Goal: Task Accomplishment & Management: Manage account settings

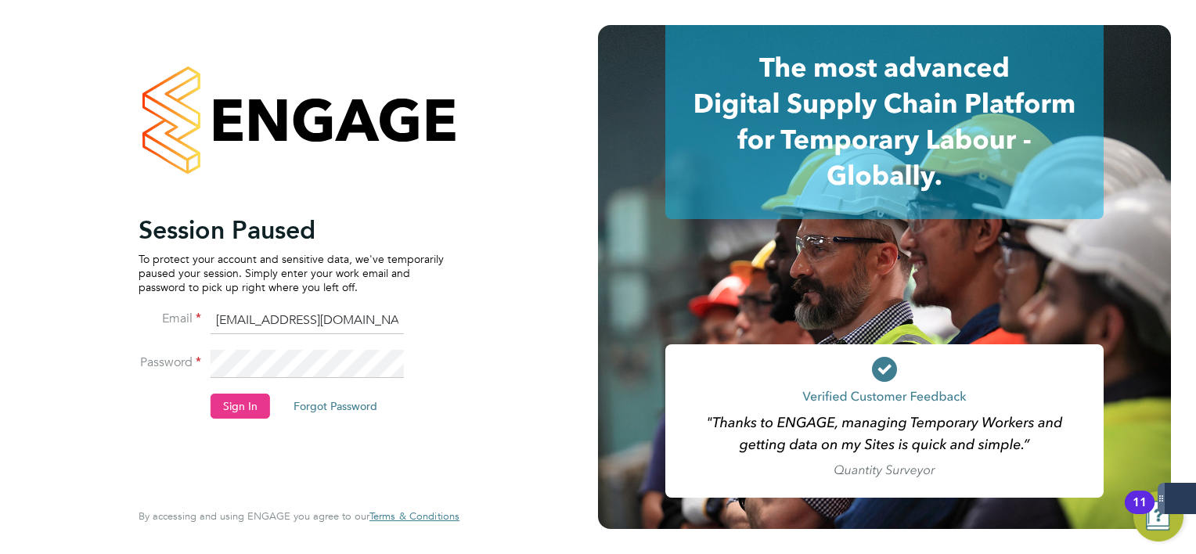
click at [248, 385] on li "Password" at bounding box center [291, 372] width 305 height 44
click at [244, 398] on button "Sign In" at bounding box center [240, 406] width 59 height 25
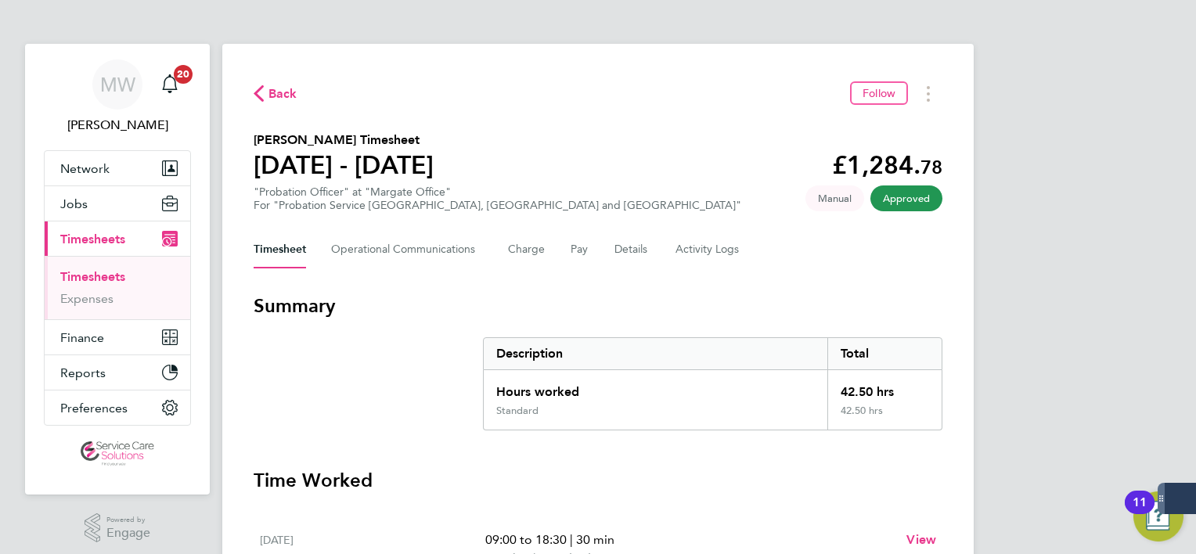
click at [115, 241] on span "Timesheets" at bounding box center [92, 239] width 65 height 15
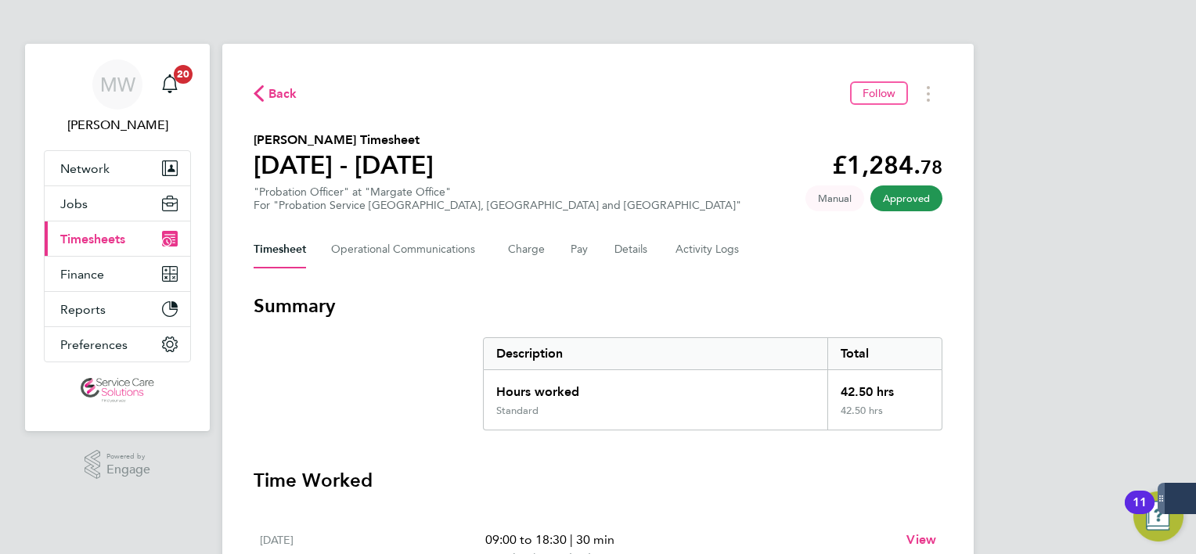
click at [116, 235] on span "Timesheets" at bounding box center [92, 239] width 65 height 15
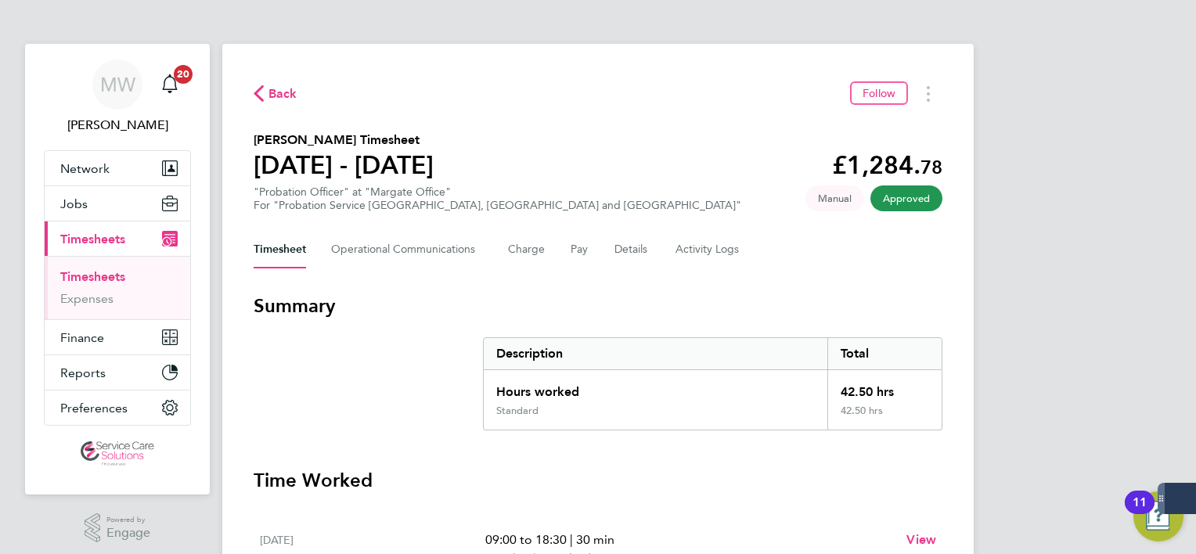
click at [101, 283] on li "Timesheets" at bounding box center [118, 280] width 117 height 22
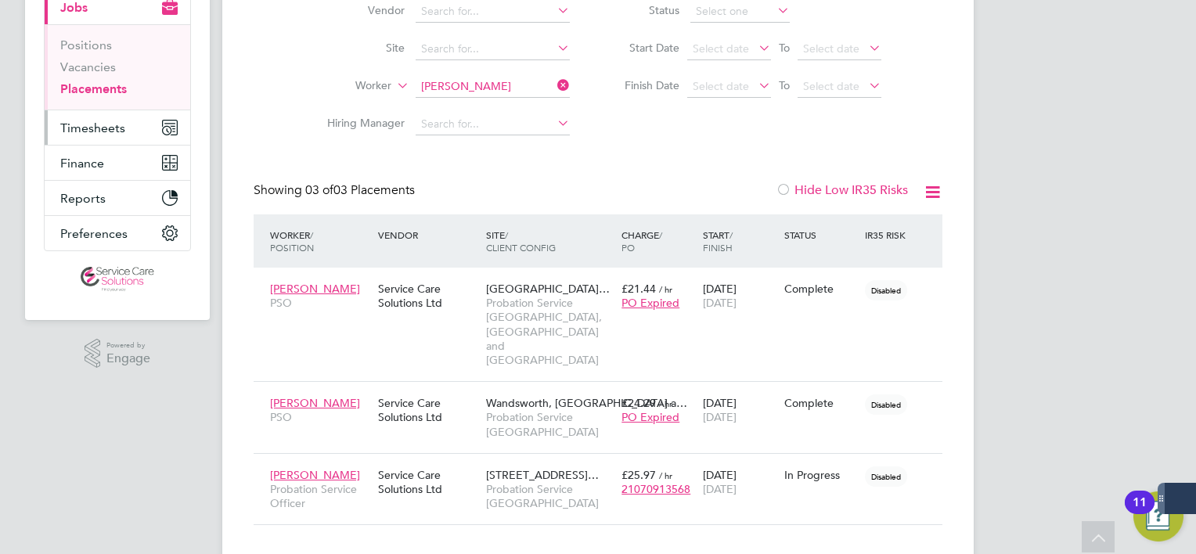
click at [120, 131] on span "Timesheets" at bounding box center [92, 128] width 65 height 15
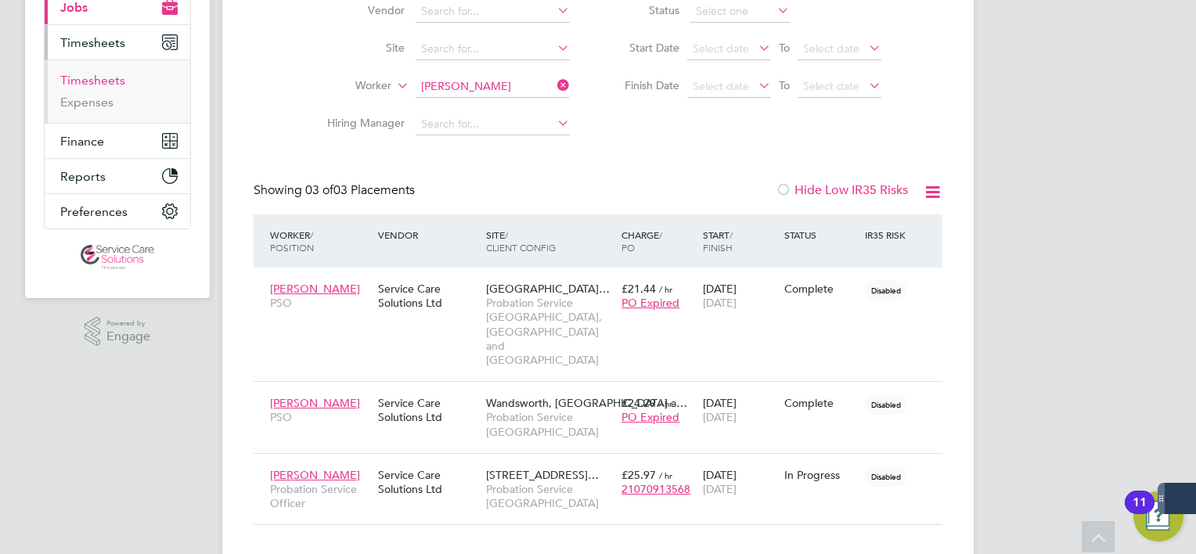
click at [92, 83] on link "Timesheets" at bounding box center [92, 80] width 65 height 15
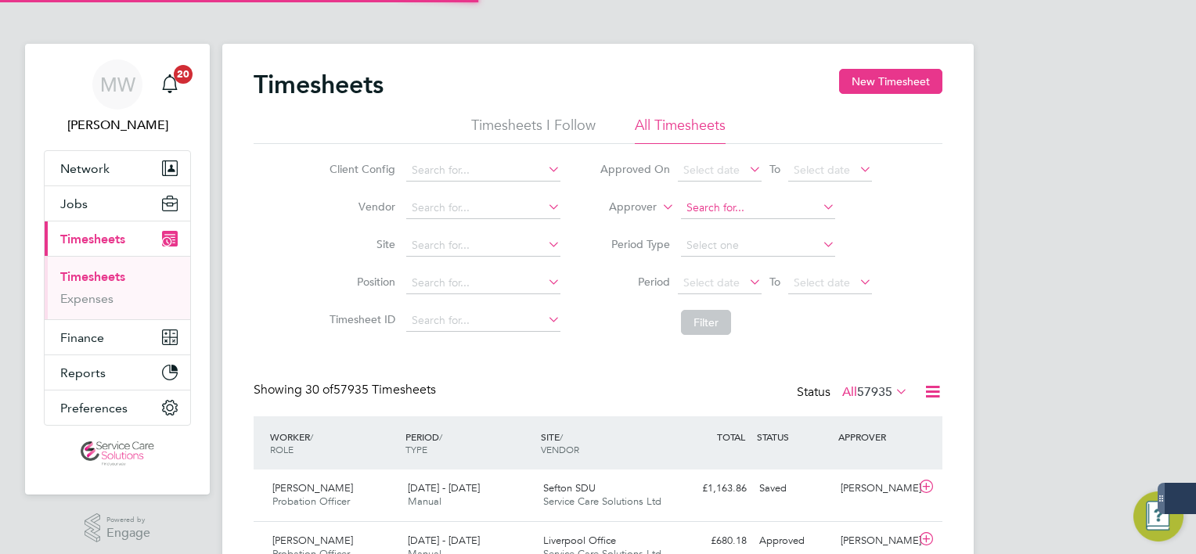
scroll to position [7, 8]
click at [630, 210] on label "Approver" at bounding box center [621, 208] width 70 height 16
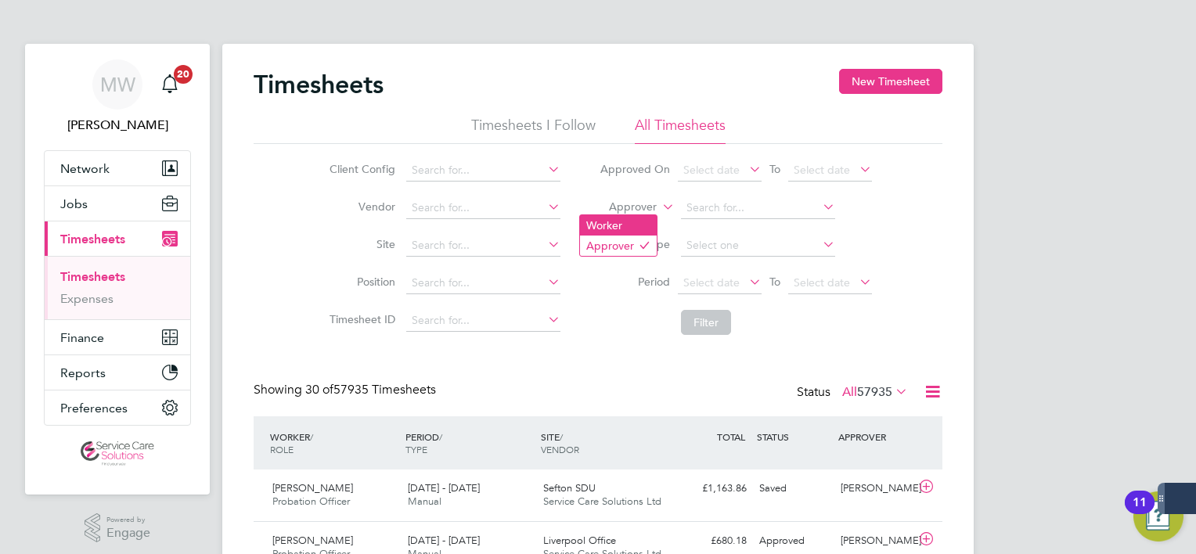
click at [646, 228] on li "Worker" at bounding box center [618, 225] width 77 height 20
click at [730, 206] on input at bounding box center [758, 208] width 154 height 22
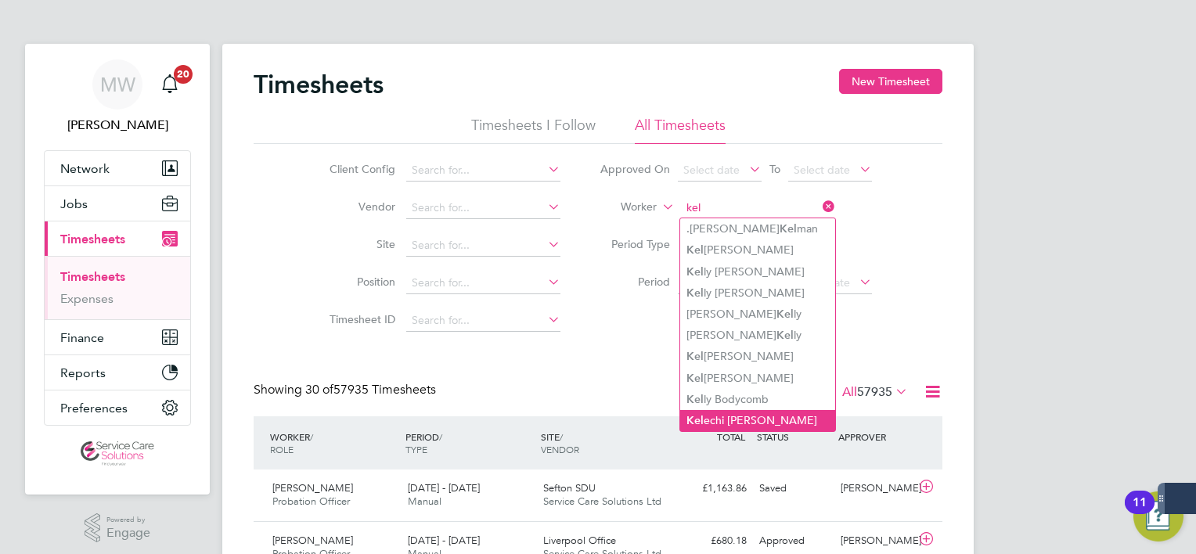
click at [729, 422] on li "Kel echi [PERSON_NAME]" at bounding box center [757, 420] width 155 height 21
type input "[PERSON_NAME]"
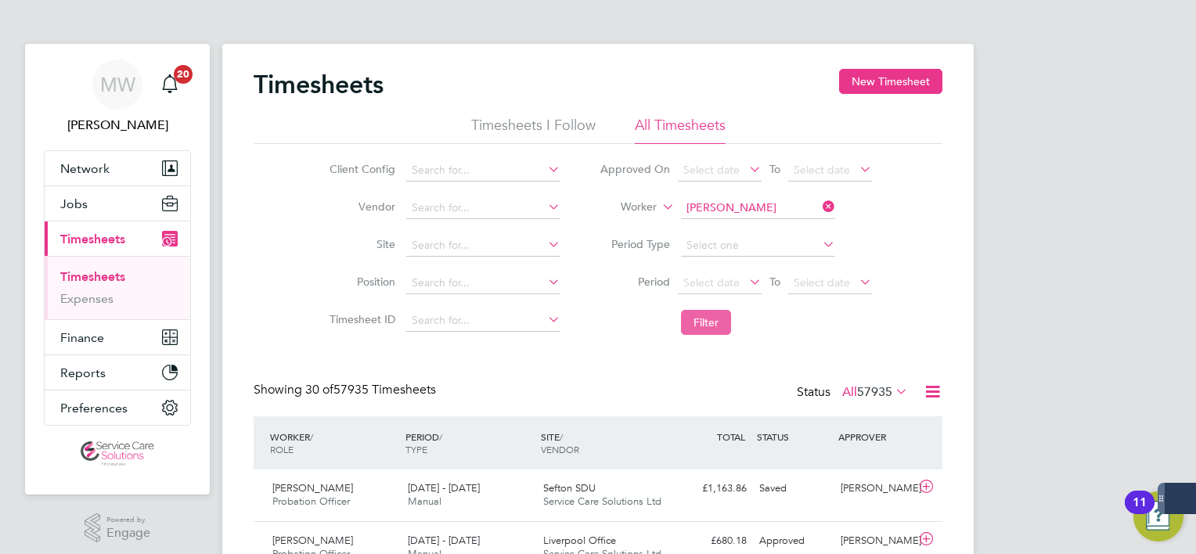
click at [696, 316] on button "Filter" at bounding box center [706, 322] width 50 height 25
click at [836, 200] on li "Worker [PERSON_NAME]" at bounding box center [736, 208] width 312 height 38
click at [820, 204] on icon at bounding box center [820, 207] width 0 height 22
click at [764, 202] on input at bounding box center [758, 208] width 154 height 22
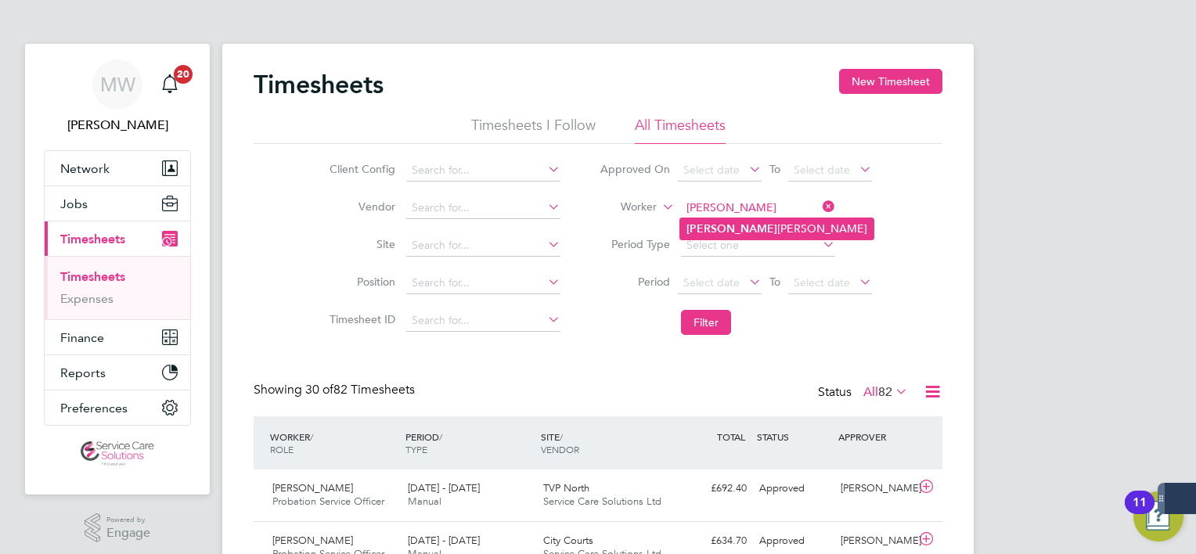
click at [776, 227] on li "[PERSON_NAME] Ese [PERSON_NAME]" at bounding box center [776, 228] width 193 height 21
type input "[PERSON_NAME] Ese [PERSON_NAME]"
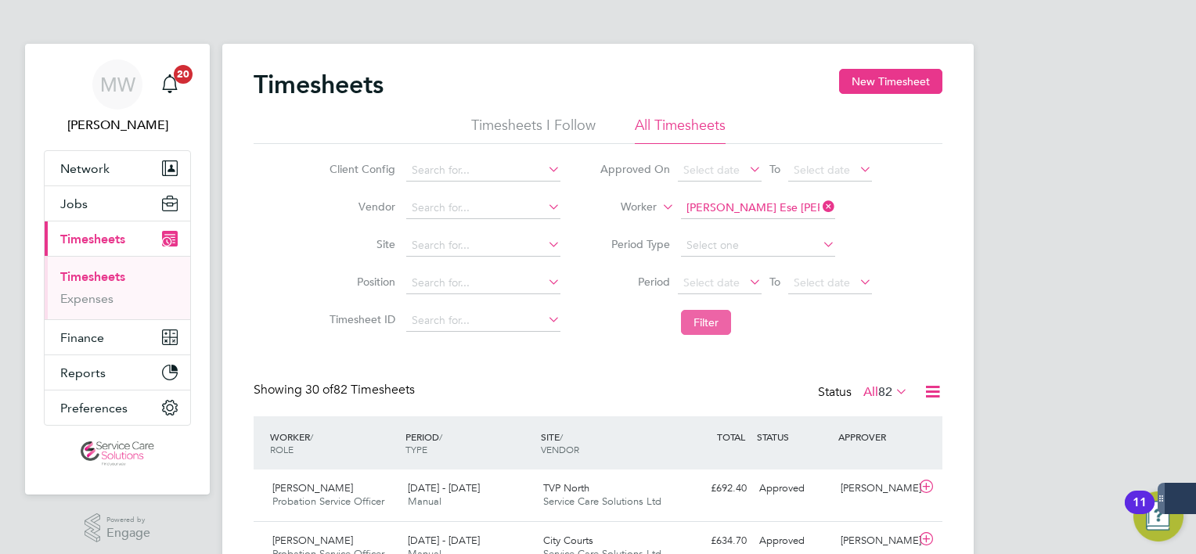
click at [712, 317] on button "Filter" at bounding box center [706, 322] width 50 height 25
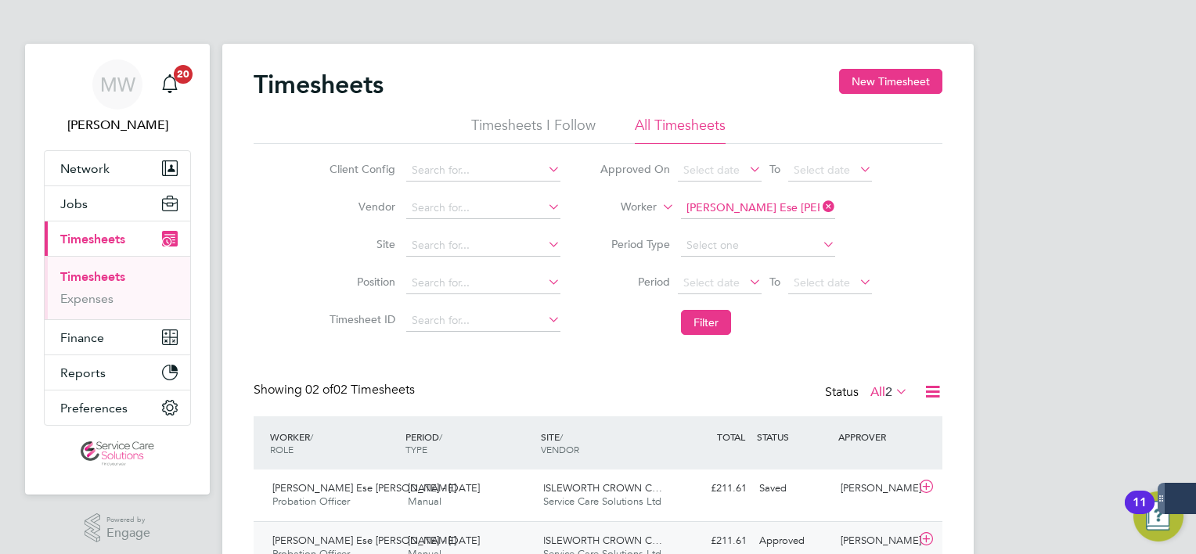
click at [608, 532] on div "ISLEWORTH CROWN C… Service Care Solutions Ltd" at bounding box center [604, 547] width 135 height 39
click at [1132, 289] on div "MW [PERSON_NAME] Notifications 20 Applications: Network Team Members Businesses…" at bounding box center [598, 315] width 1196 height 631
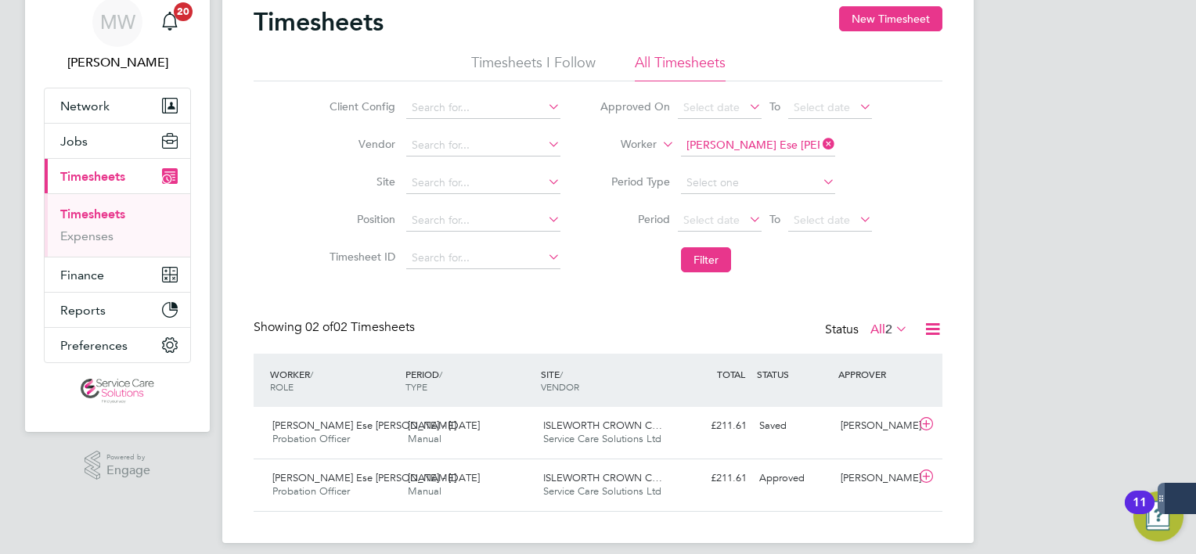
scroll to position [75, 0]
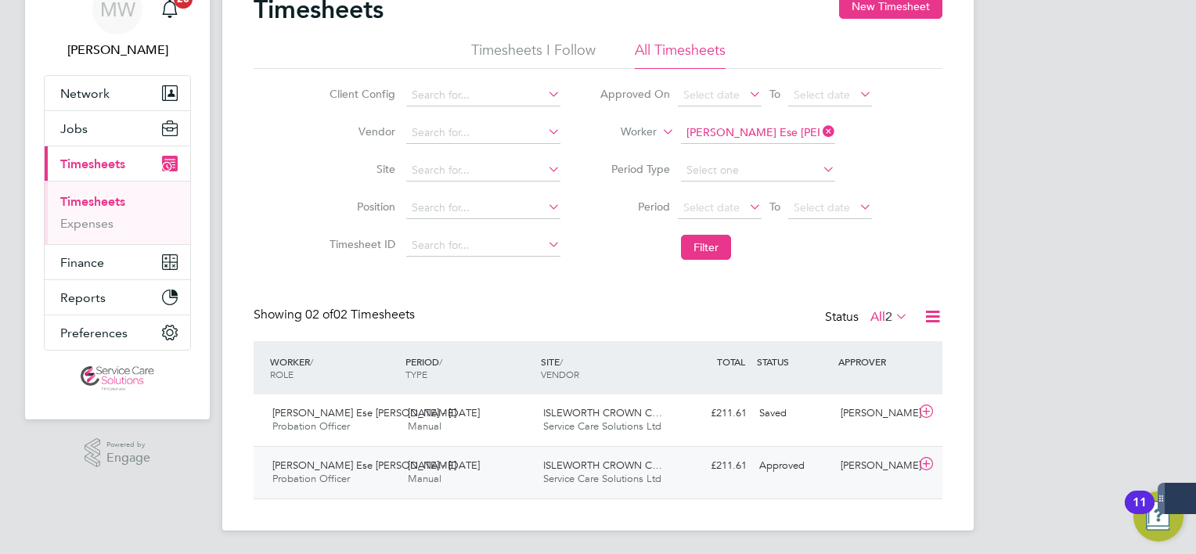
click at [629, 453] on div "ISLEWORTH CROWN C… Service Care Solutions Ltd" at bounding box center [604, 472] width 135 height 39
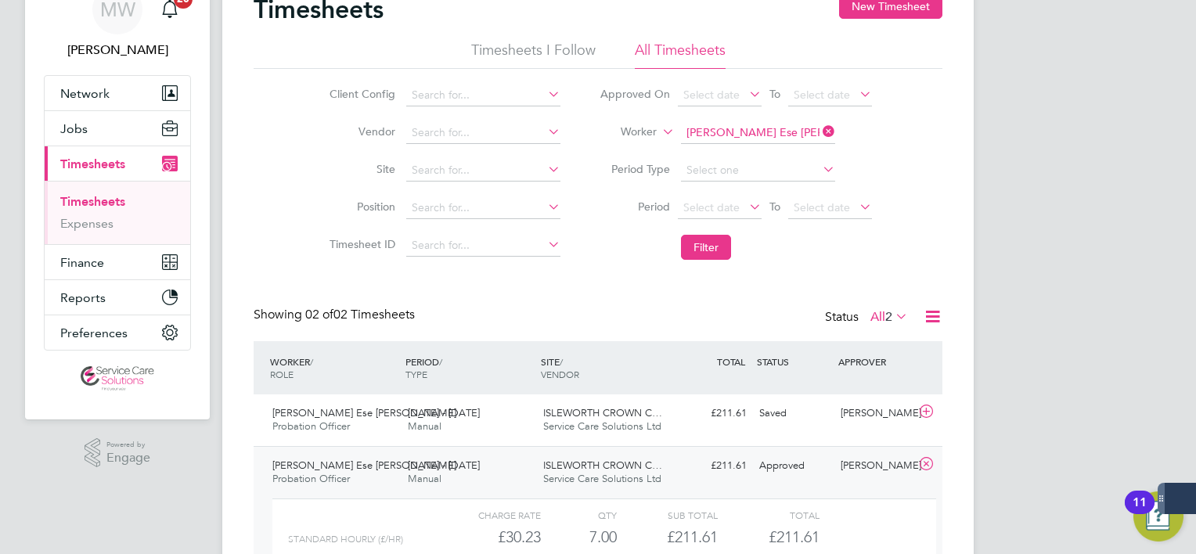
click at [629, 453] on div "ISLEWORTH CROWN C… Service Care Solutions Ltd" at bounding box center [604, 472] width 135 height 39
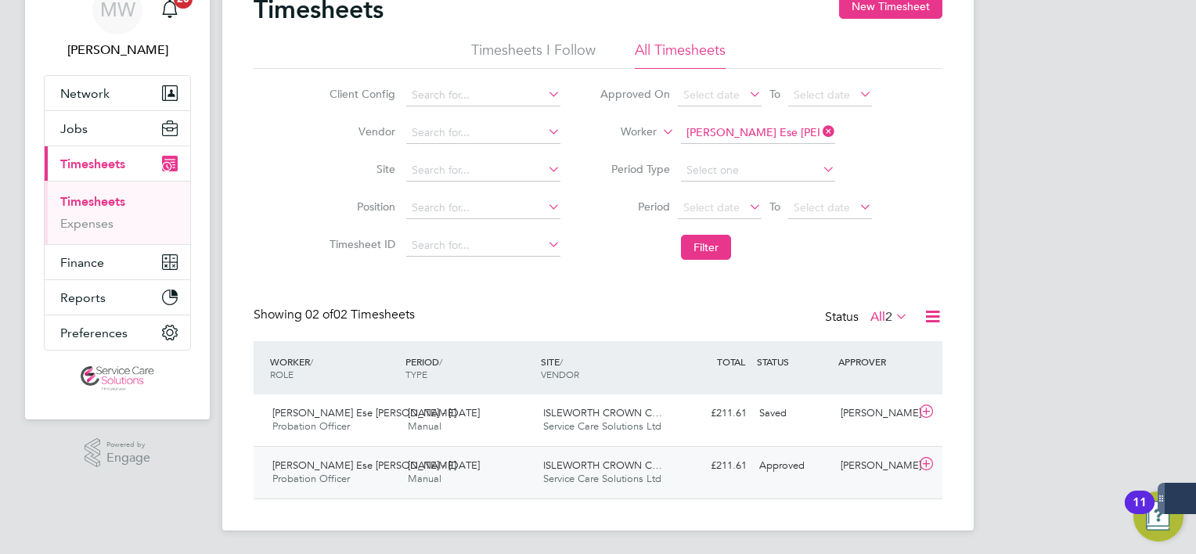
click at [632, 474] on span "Service Care Solutions Ltd" at bounding box center [602, 478] width 118 height 13
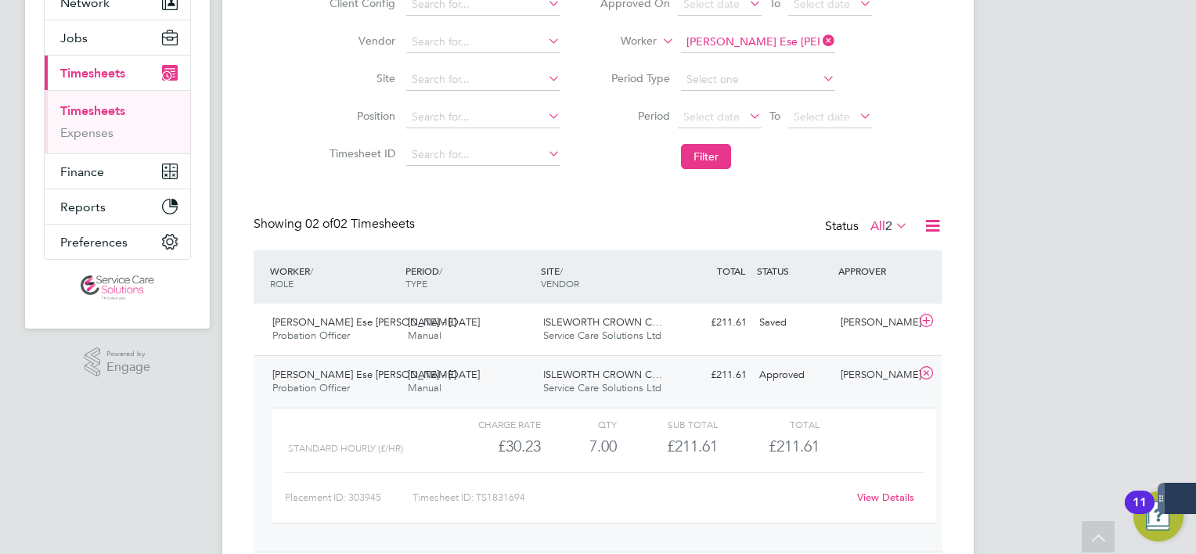
scroll to position [169, 0]
click at [886, 489] on link "View Details" at bounding box center [885, 494] width 57 height 13
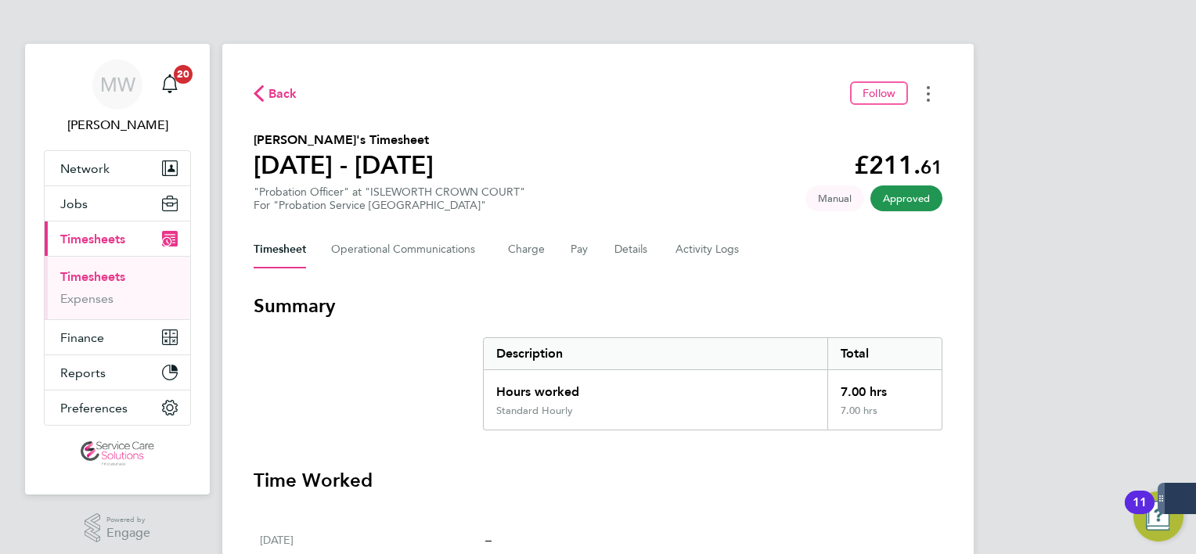
click at [926, 88] on button "Timesheets Menu" at bounding box center [928, 93] width 28 height 24
click at [827, 137] on link "Download timesheet" at bounding box center [849, 128] width 188 height 31
